Goal: Use online tool/utility

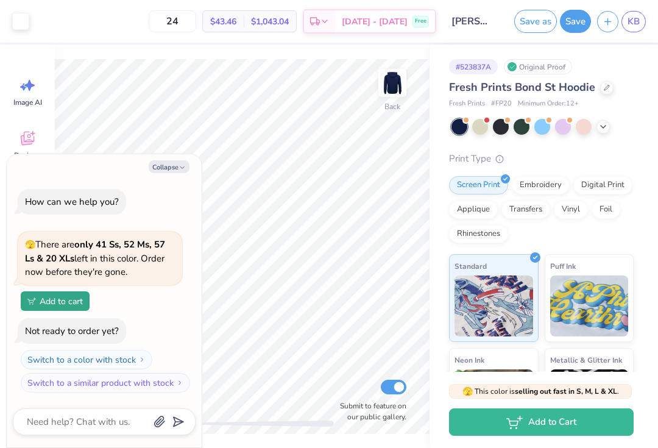
click at [177, 170] on button "Collapse" at bounding box center [169, 166] width 41 height 13
type textarea "x"
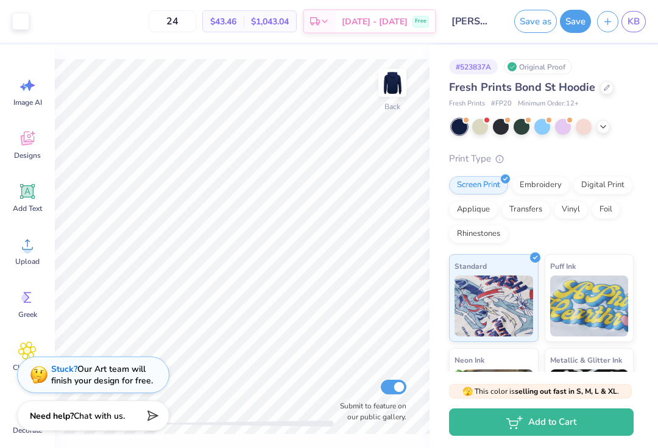
click at [397, 88] on img at bounding box center [392, 83] width 24 height 24
click at [395, 86] on img at bounding box center [392, 83] width 24 height 24
click at [644, 18] on link "KB" at bounding box center [633, 21] width 24 height 21
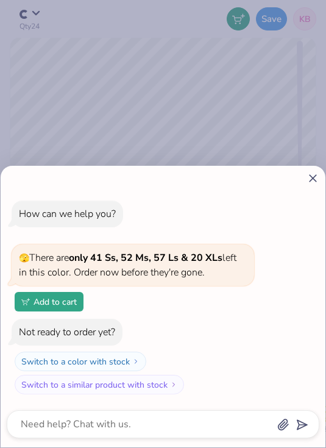
type textarea "x"
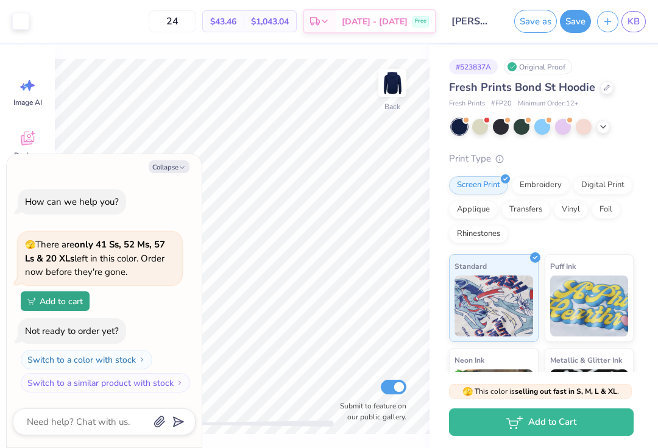
type textarea "x"
